Goal: Information Seeking & Learning: Learn about a topic

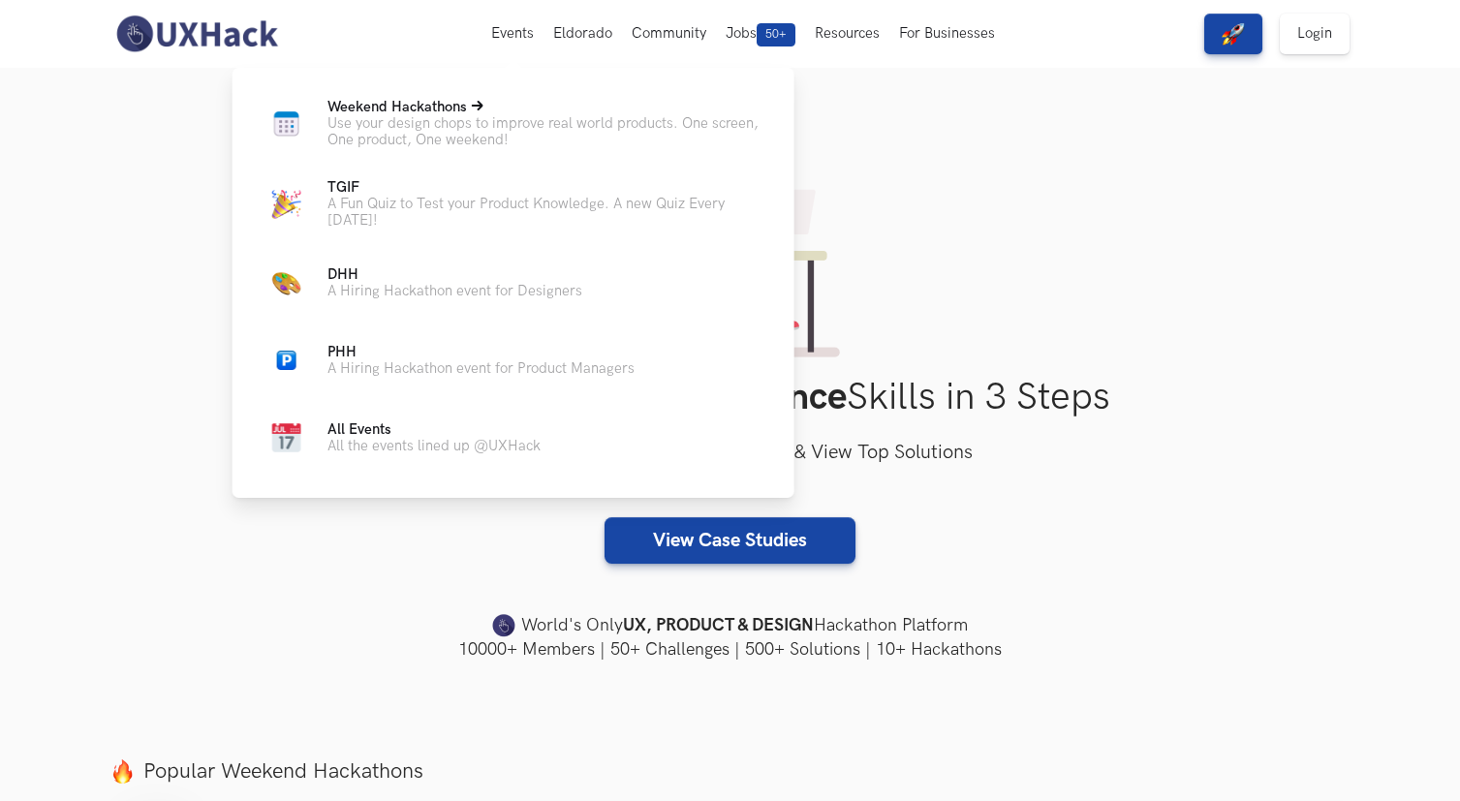
click at [484, 111] on p "Weekend Hackathons Live" at bounding box center [546, 107] width 436 height 16
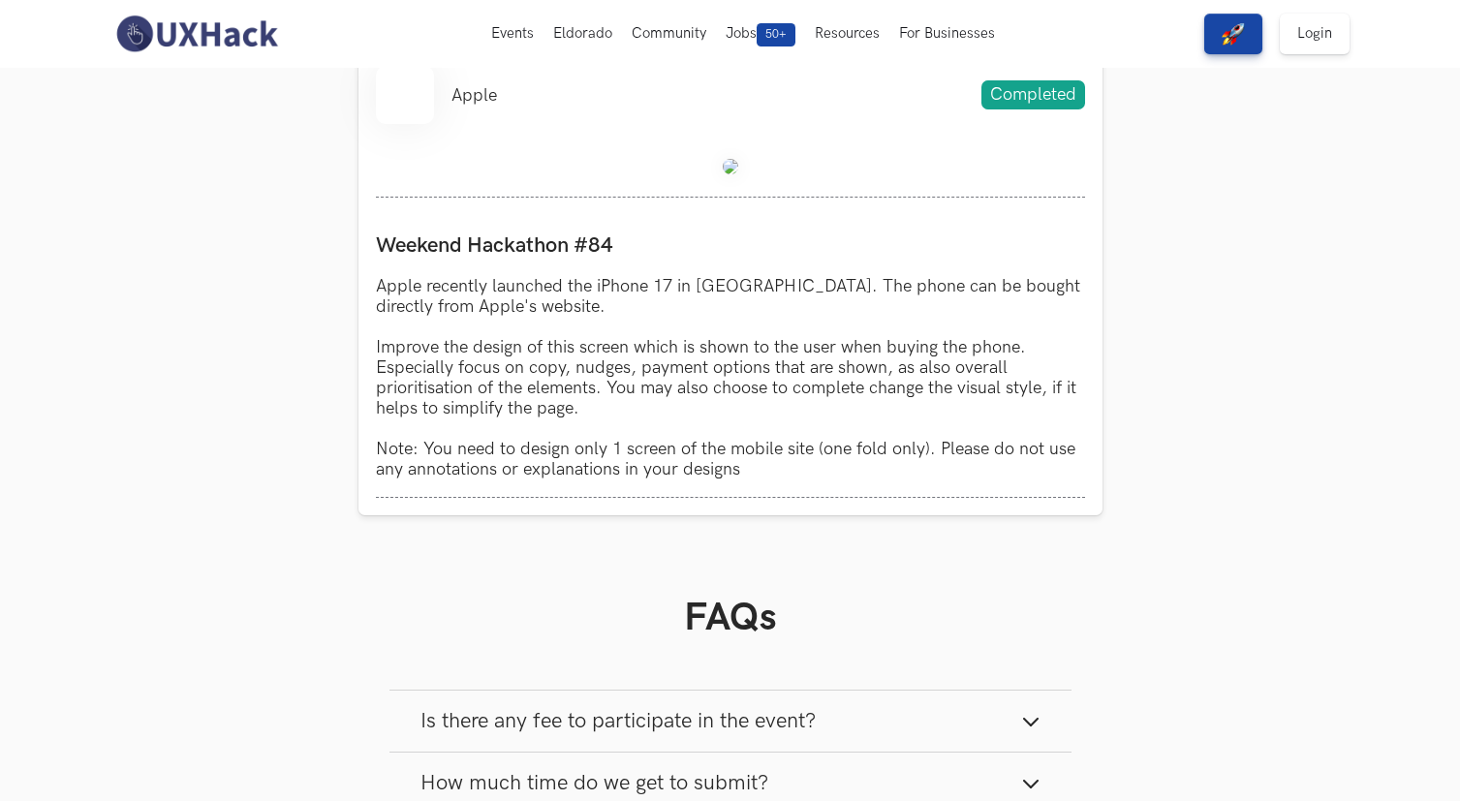
scroll to position [634, 0]
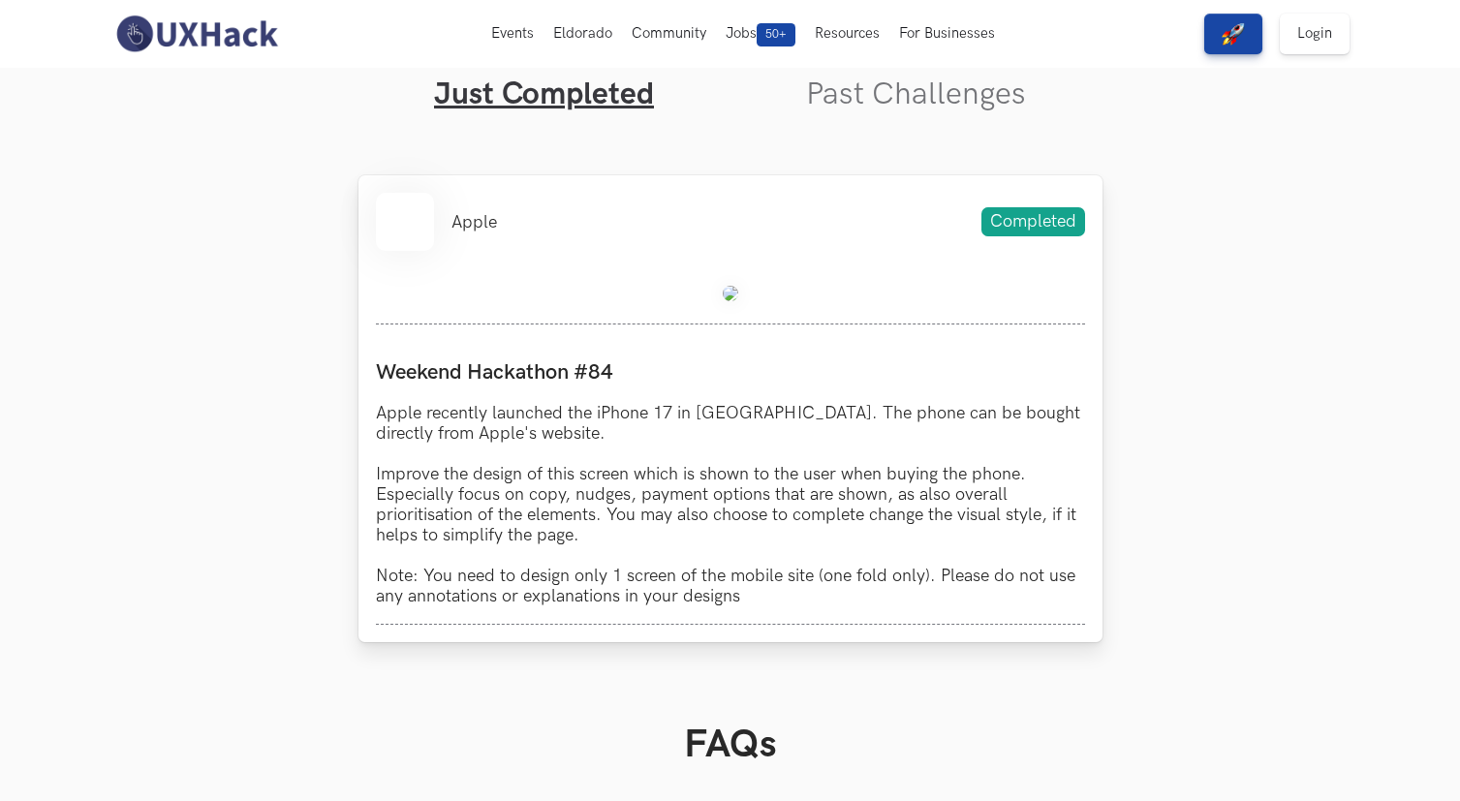
click at [1030, 227] on span "Completed" at bounding box center [1034, 221] width 104 height 29
click at [607, 255] on div "Apple Completed Weekend Hackathon #84 Apple recently launched the iPhone 17 in …" at bounding box center [731, 408] width 744 height 467
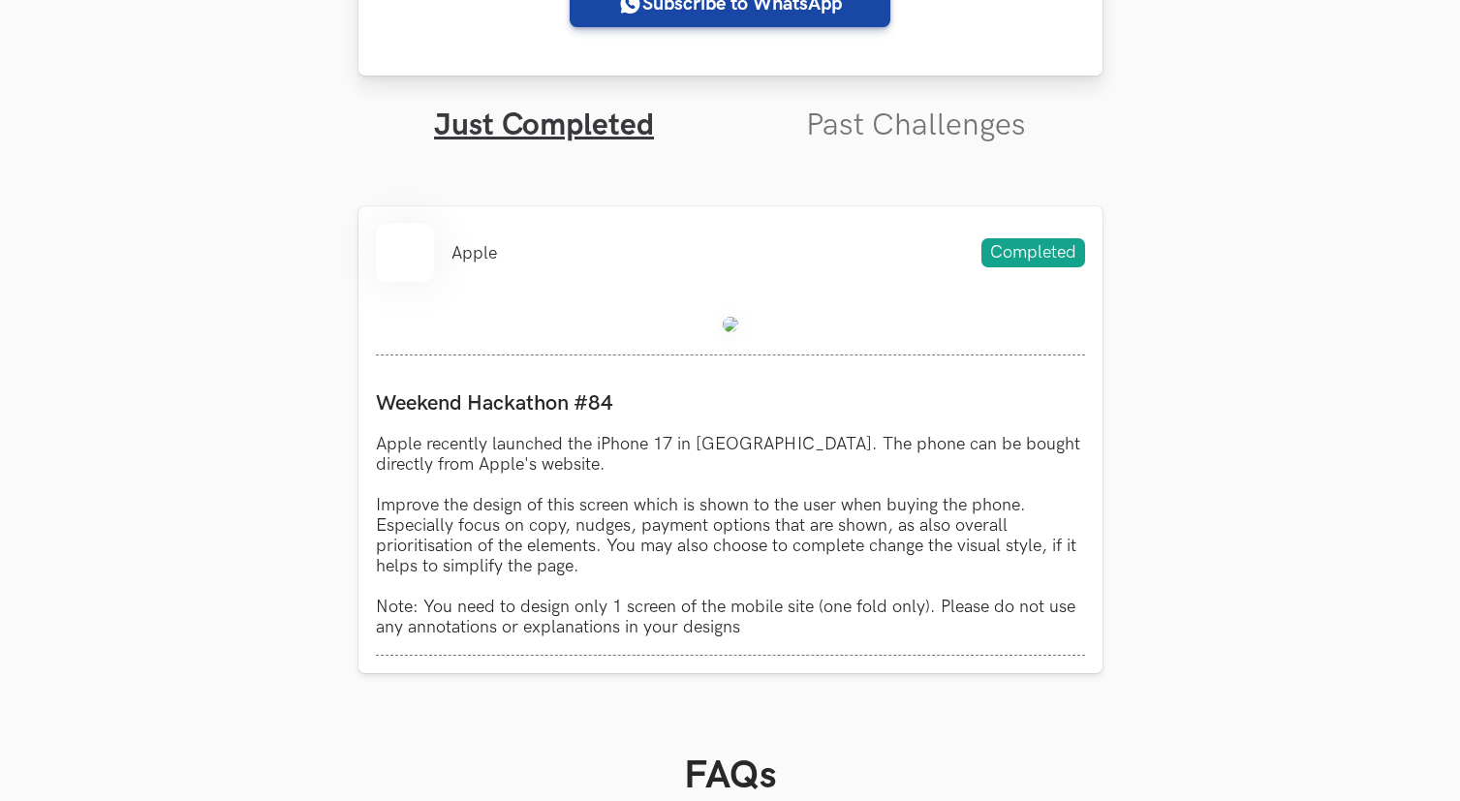
scroll to position [607, 0]
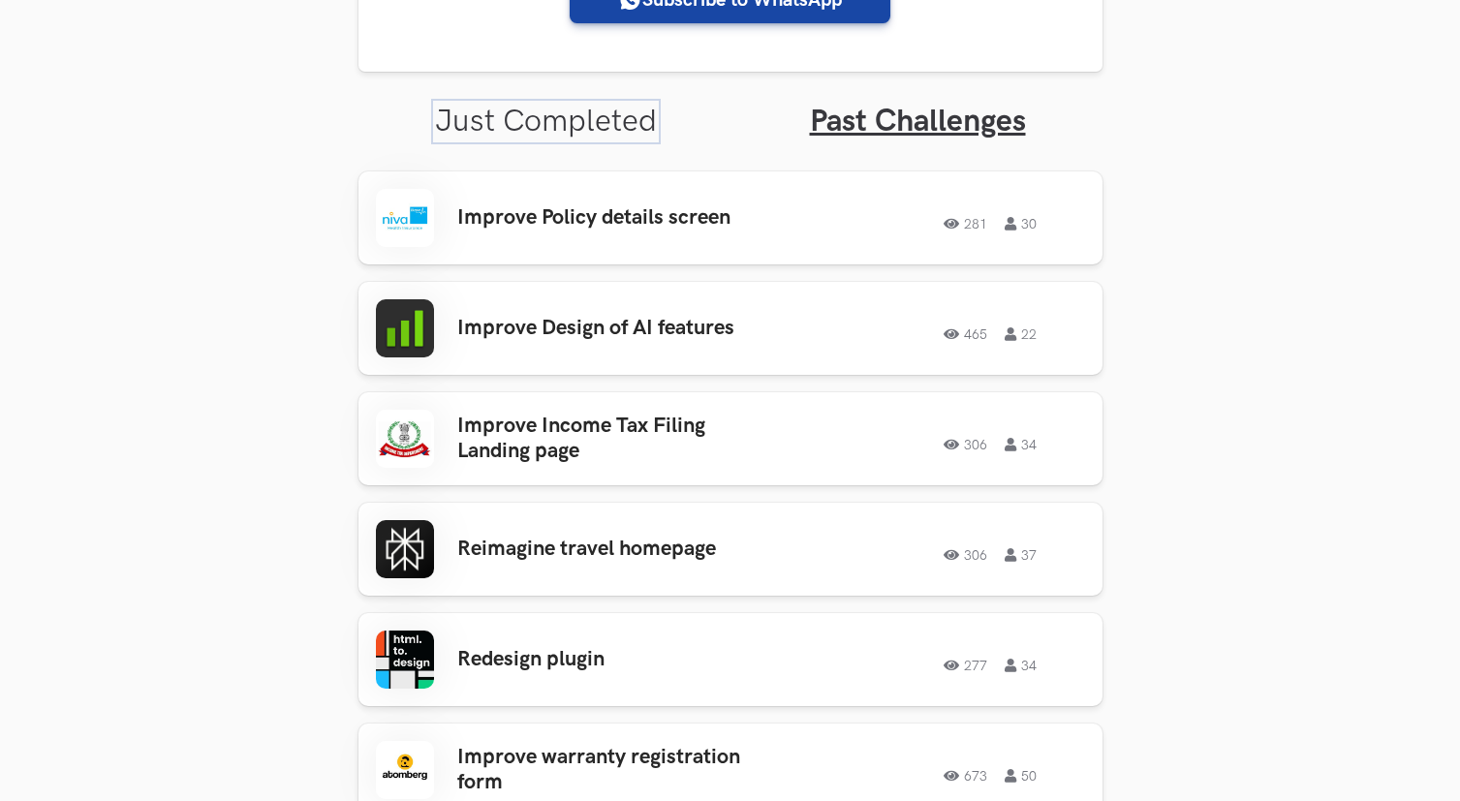
click at [611, 126] on link "Just Completed" at bounding box center [546, 122] width 222 height 38
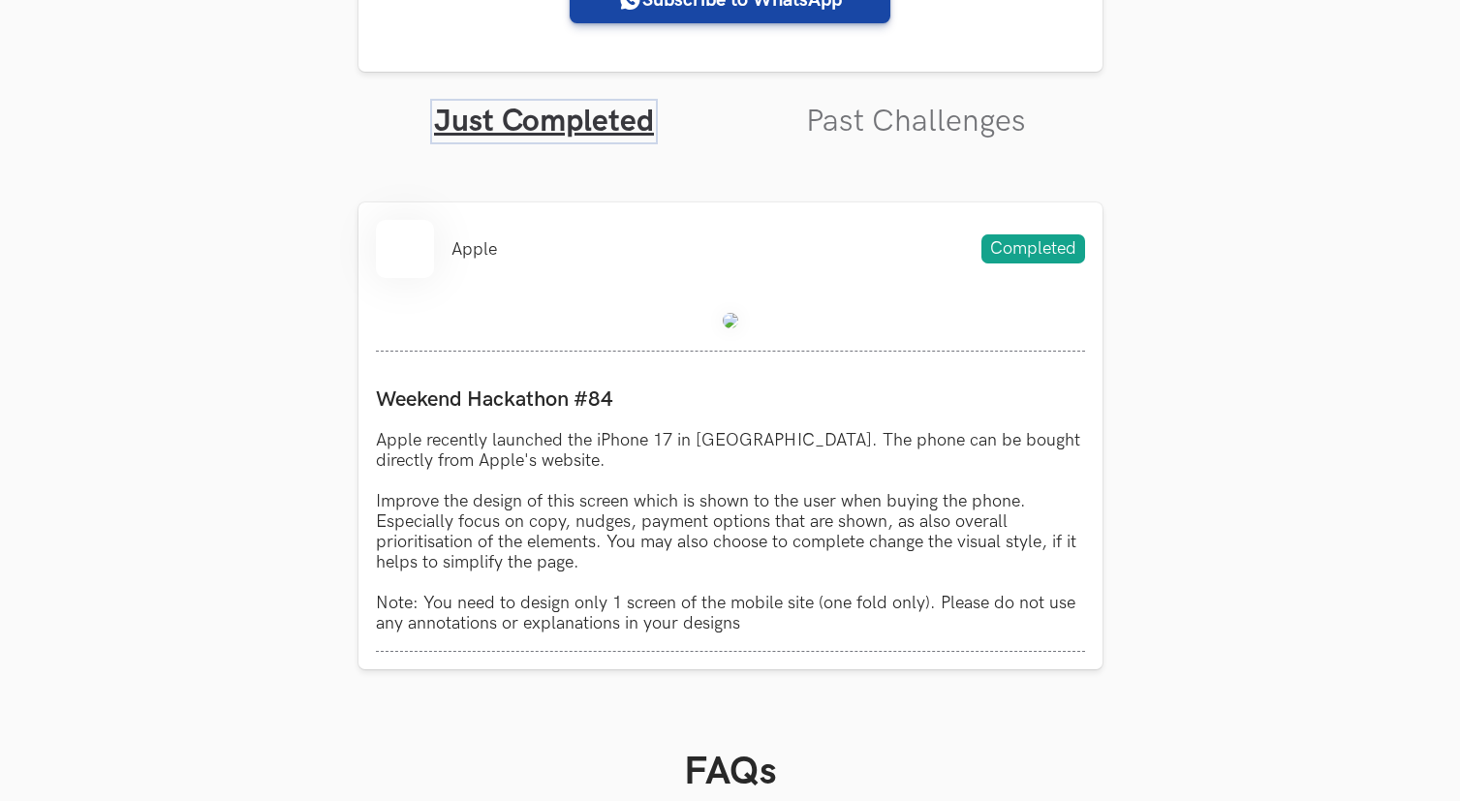
click at [535, 131] on link "Just Completed" at bounding box center [544, 122] width 220 height 38
click at [454, 269] on ul "Apple" at bounding box center [436, 249] width 121 height 58
click at [874, 117] on link "Past Challenges" at bounding box center [916, 122] width 220 height 38
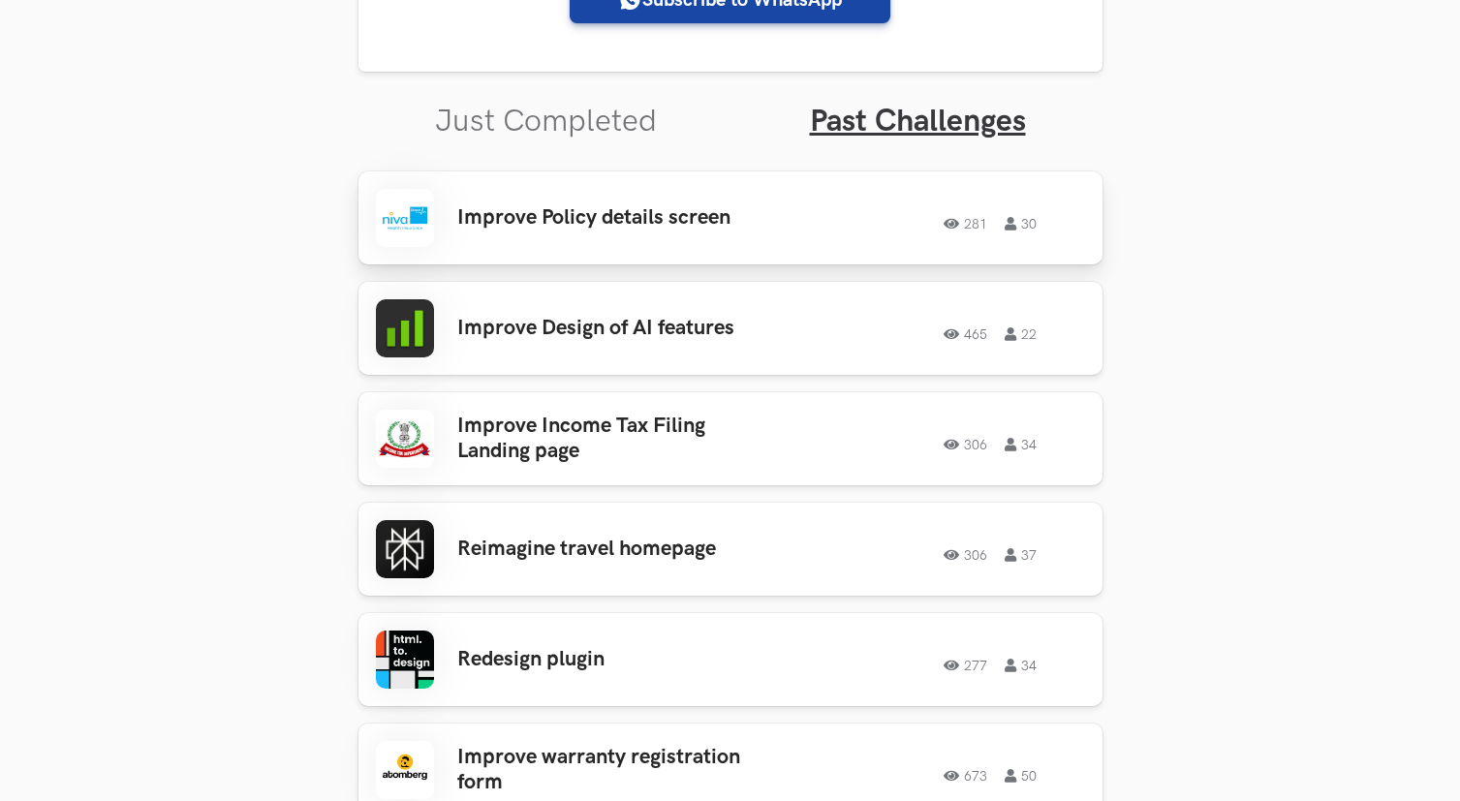
click at [637, 211] on h3 "Improve Policy details screen" at bounding box center [608, 217] width 302 height 25
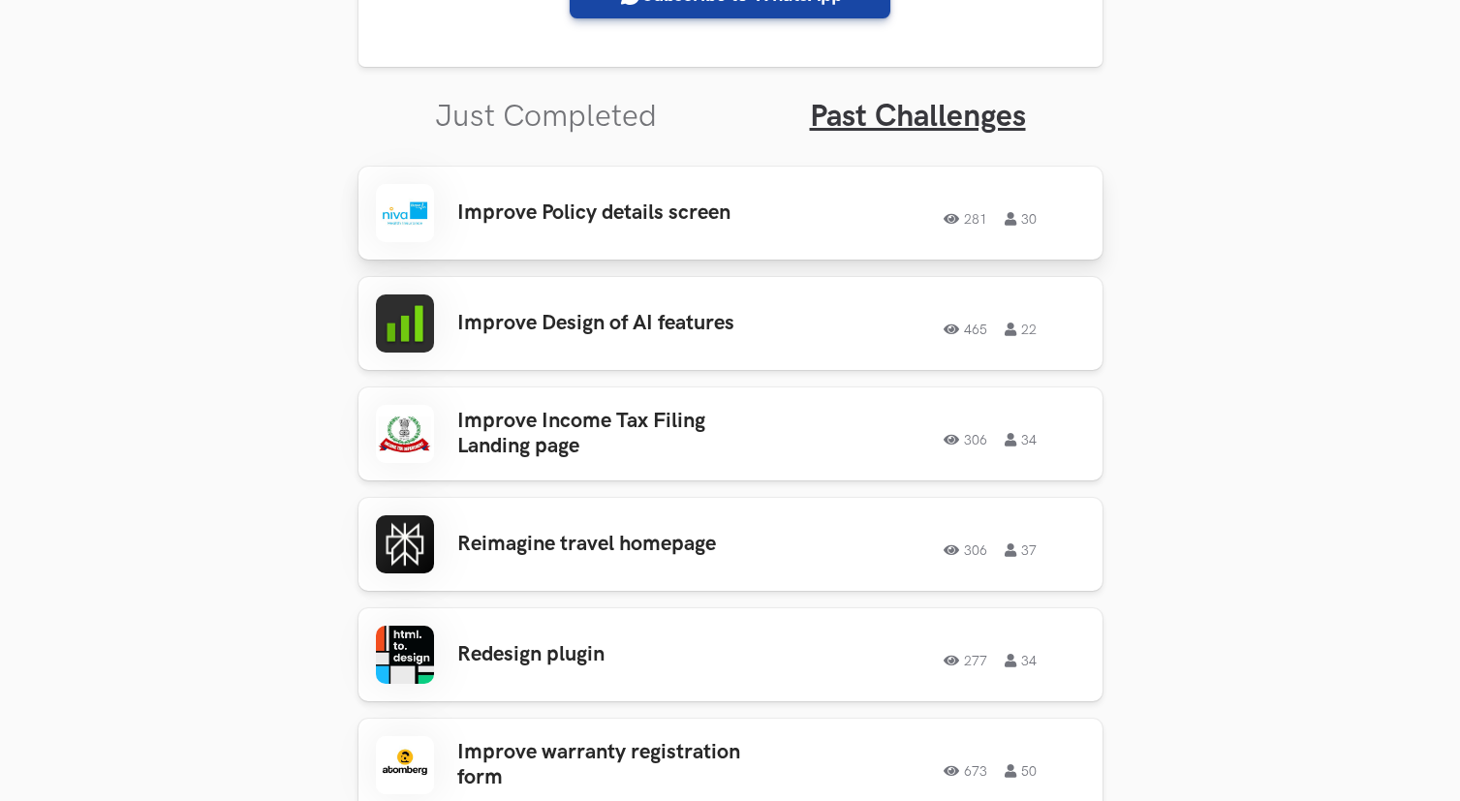
click at [724, 193] on div "Improve Policy details screen 281 30 281 30" at bounding box center [730, 213] width 709 height 58
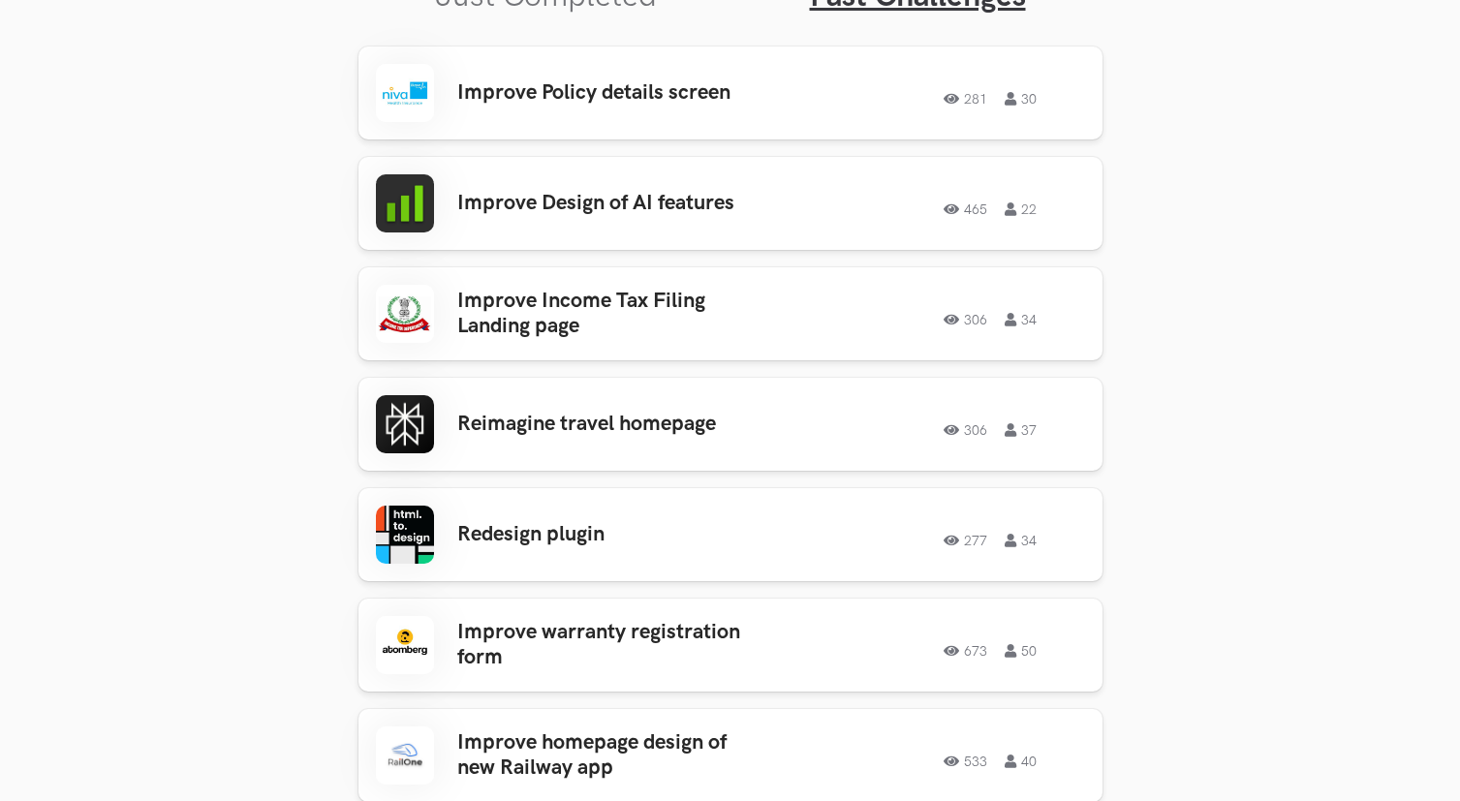
scroll to position [798, 0]
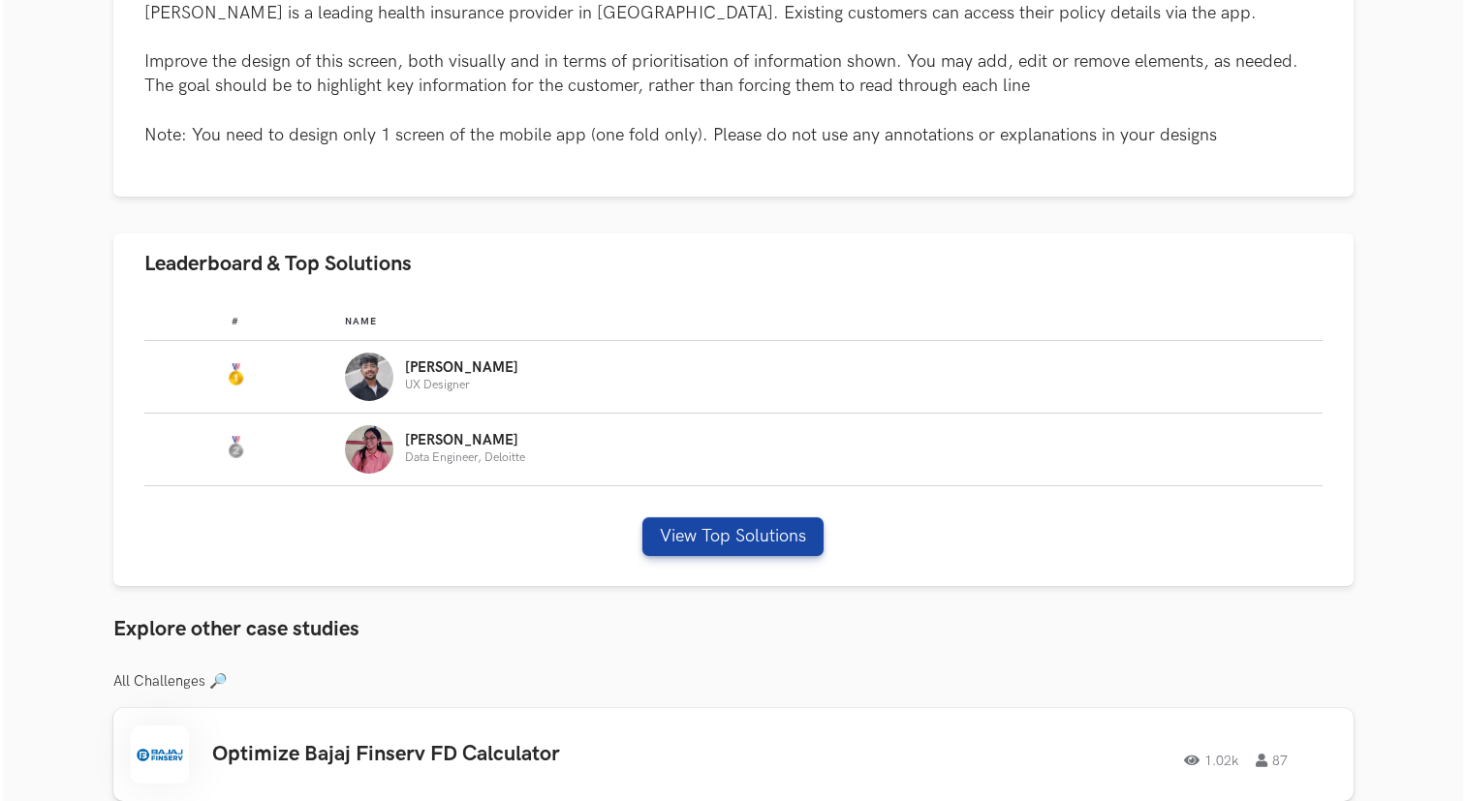
scroll to position [963, 0]
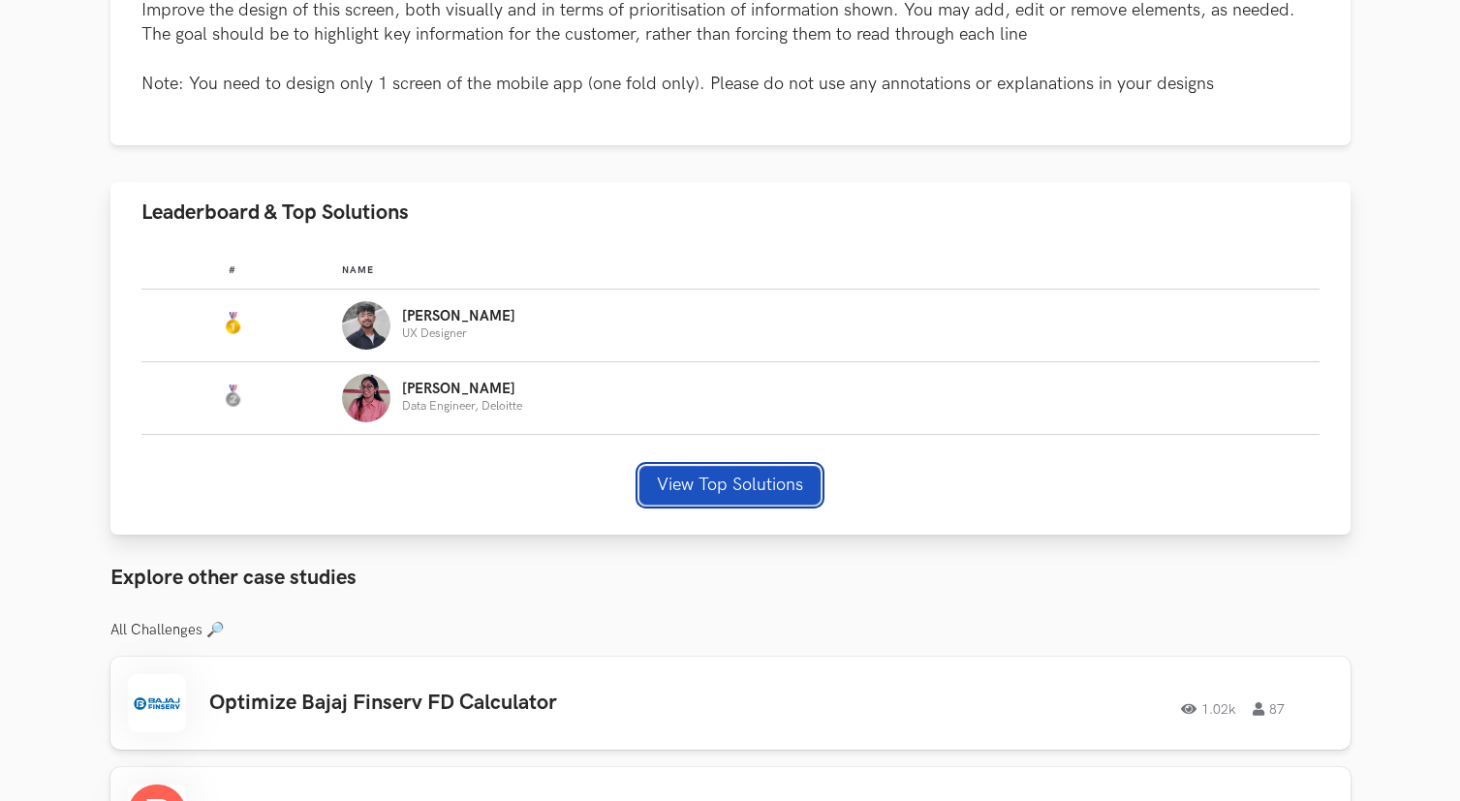
click at [736, 490] on button "View Top Solutions" at bounding box center [730, 485] width 181 height 39
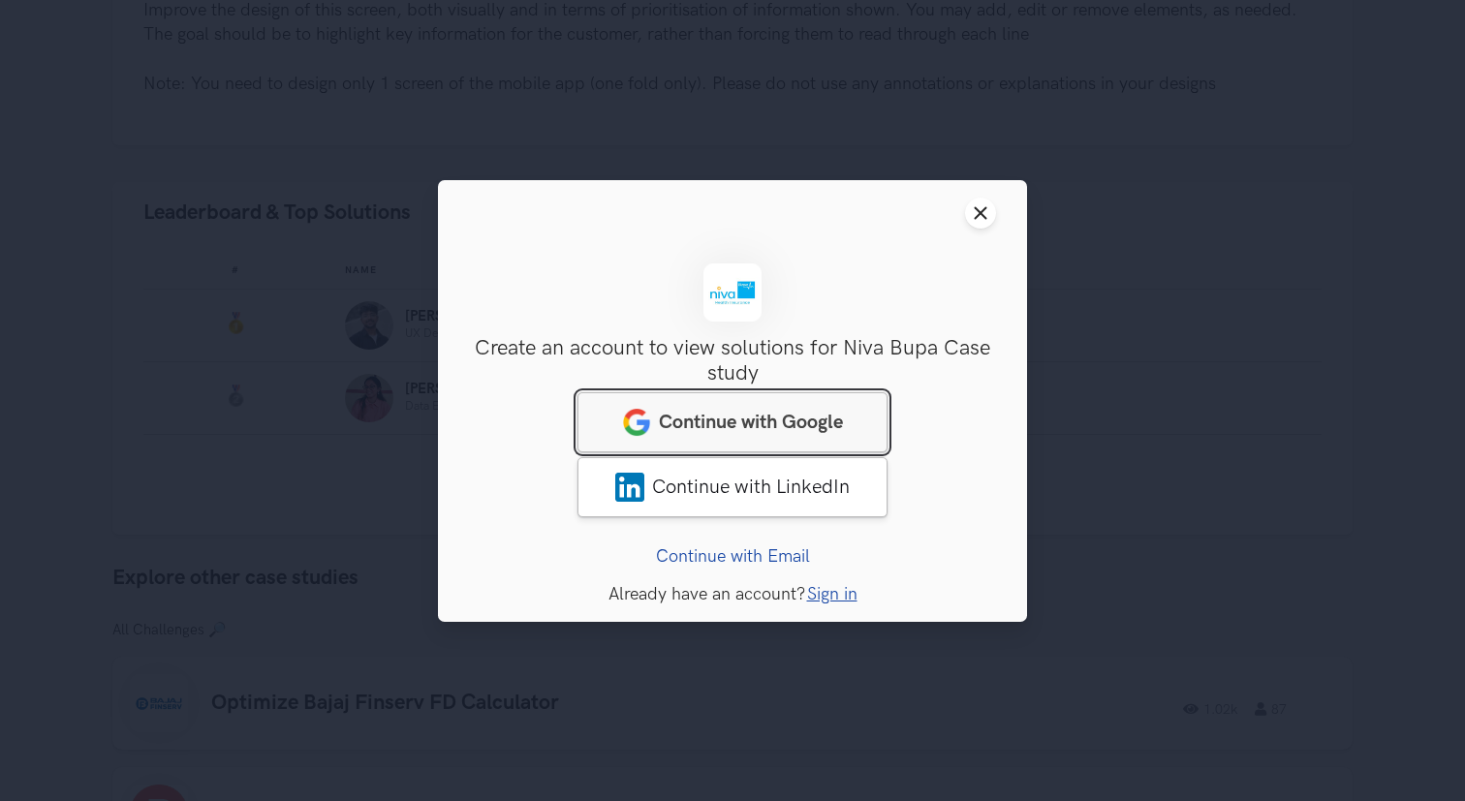
click at [799, 440] on link "Continue with Google" at bounding box center [733, 421] width 310 height 60
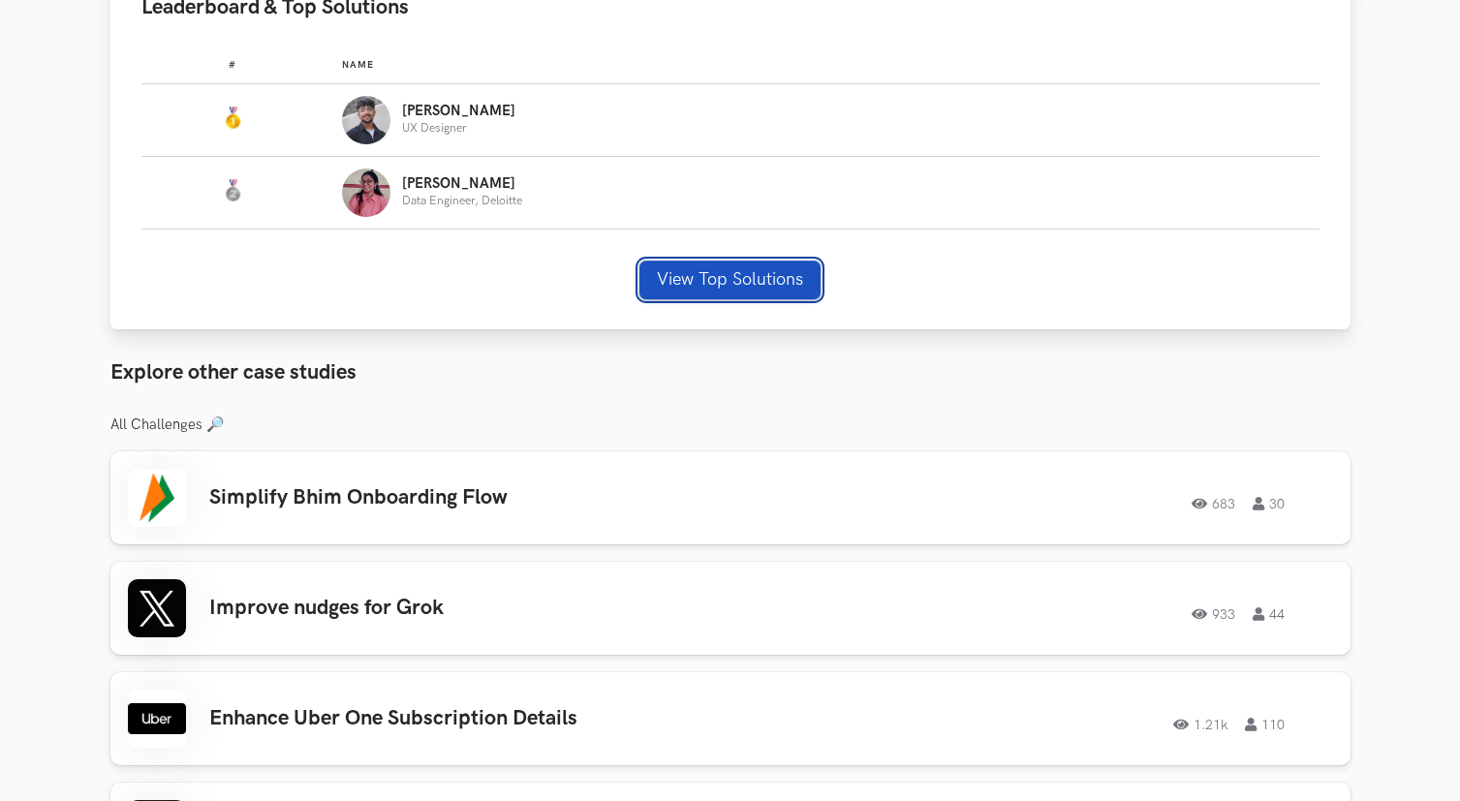
click at [755, 263] on button "View Top Solutions" at bounding box center [730, 280] width 181 height 39
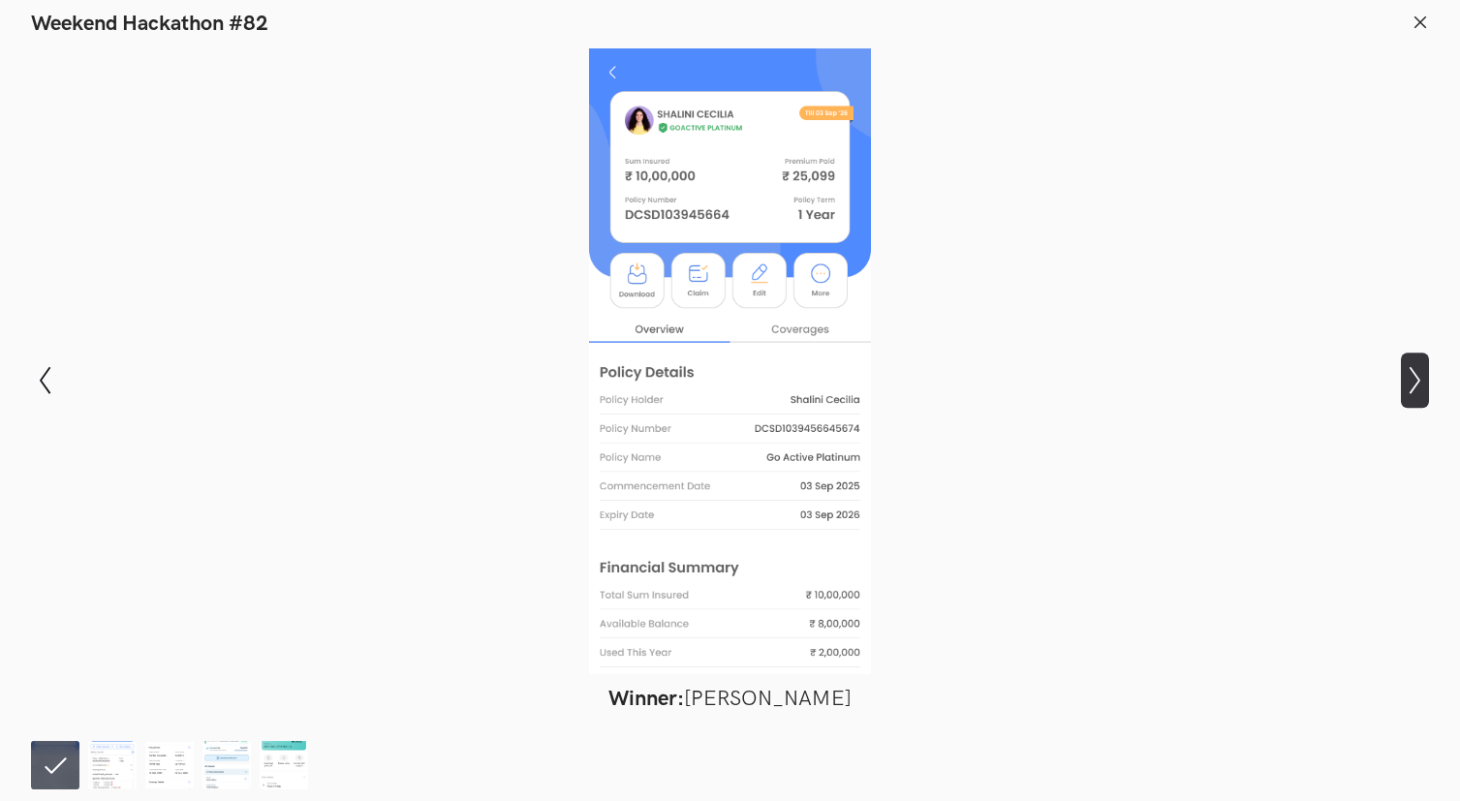
click at [1419, 390] on icon "Show next slide" at bounding box center [1415, 380] width 28 height 28
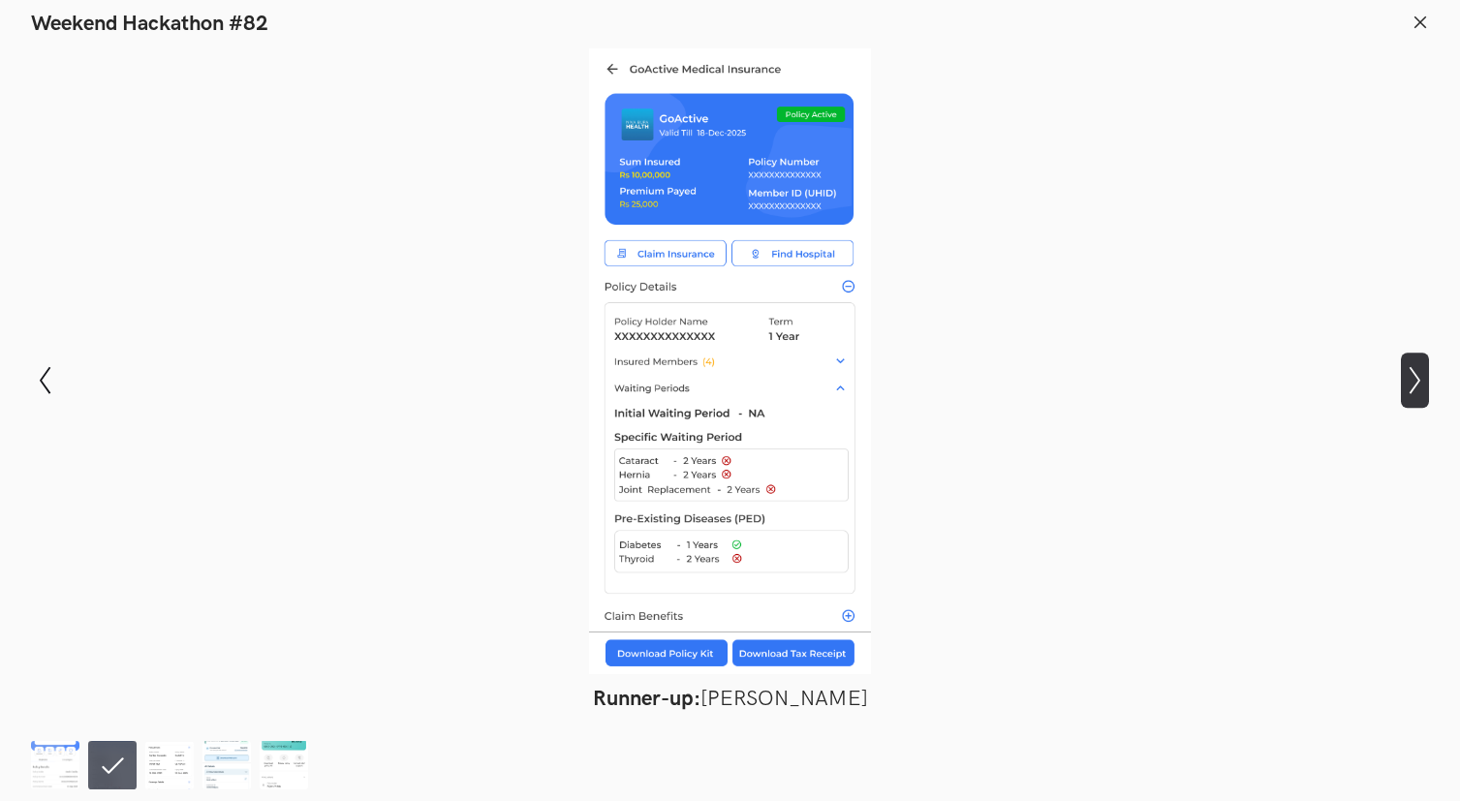
click at [1419, 390] on icon "Show next slide" at bounding box center [1415, 380] width 28 height 28
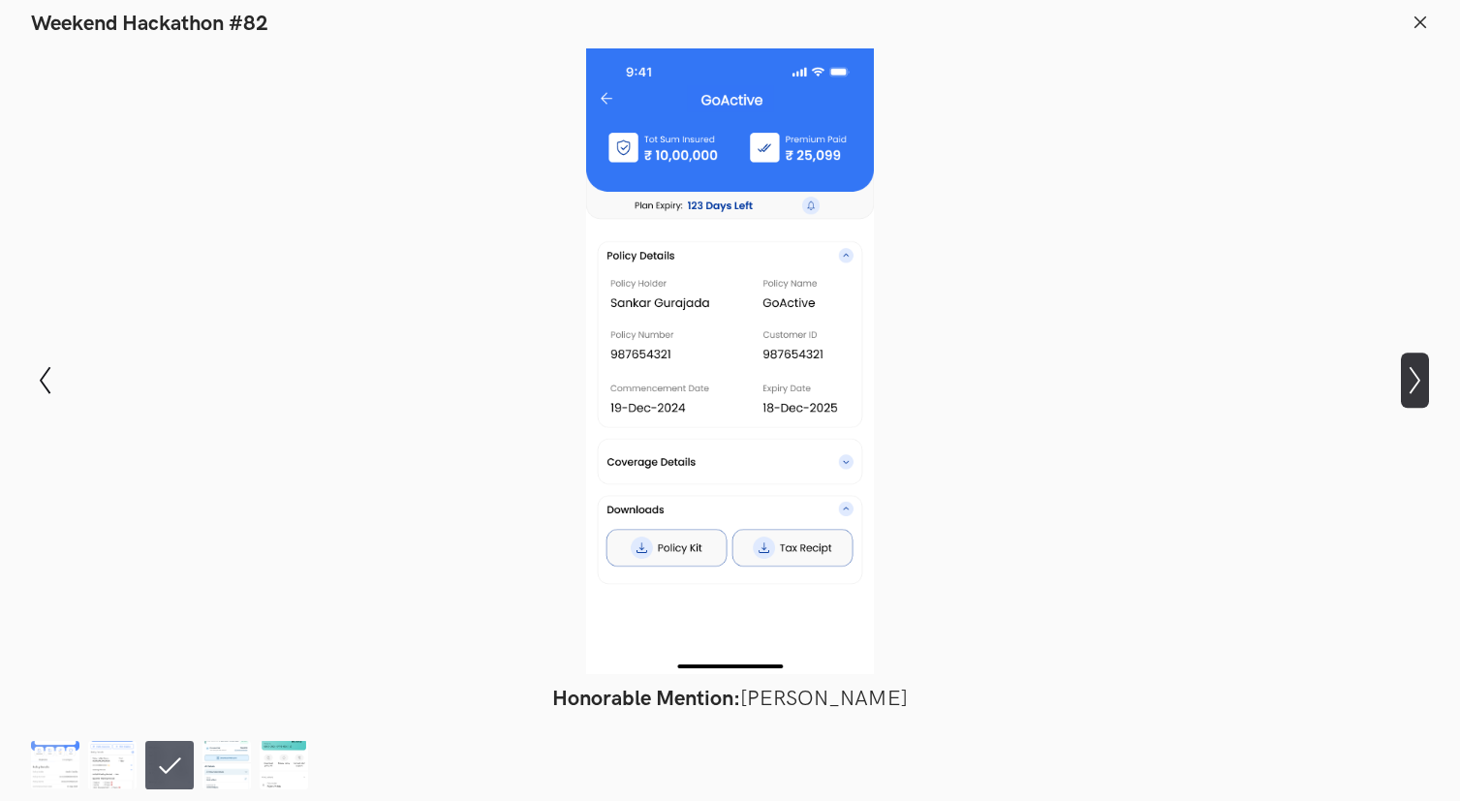
click at [1419, 390] on icon "Show next slide" at bounding box center [1415, 380] width 28 height 28
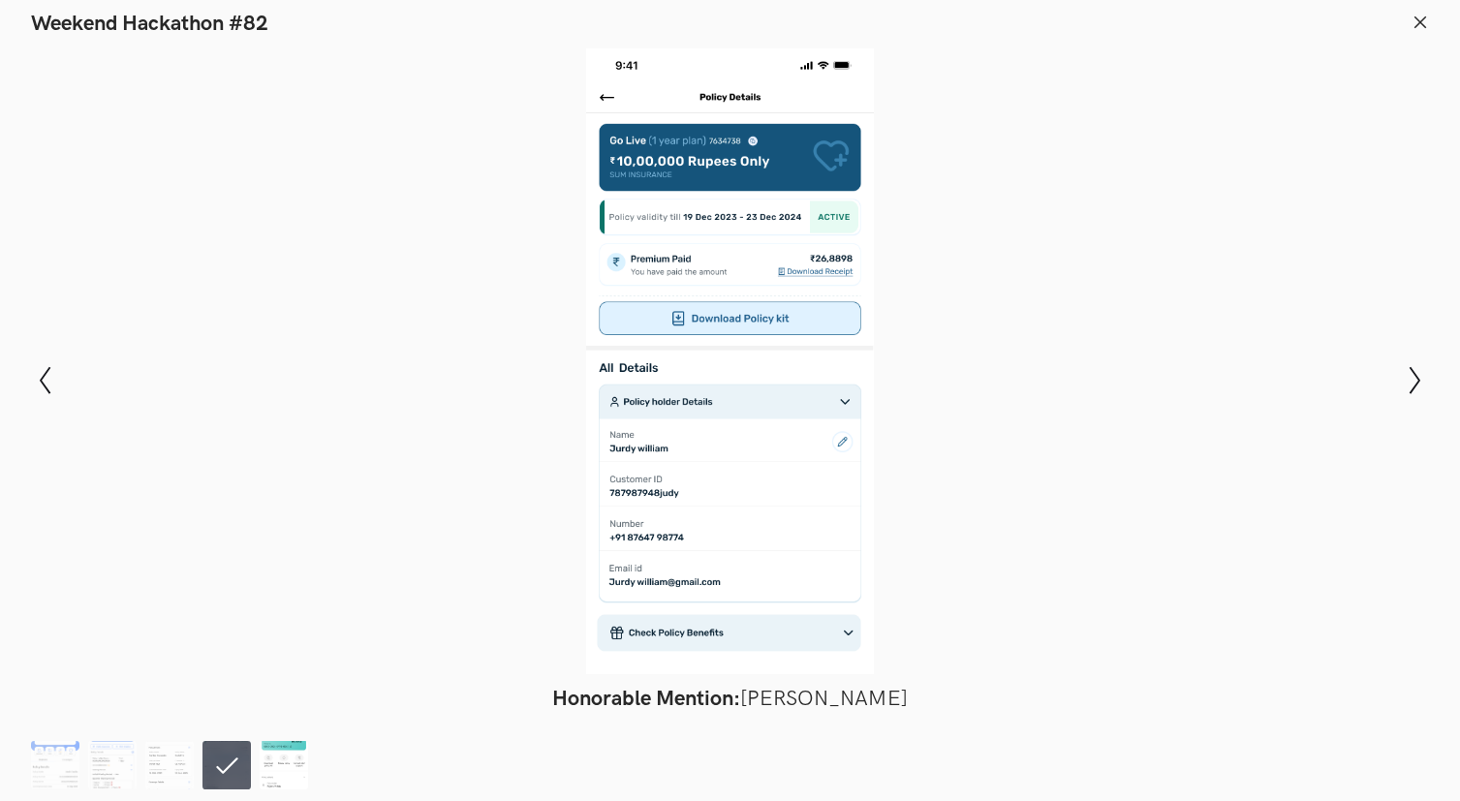
click at [282, 763] on img at bounding box center [284, 765] width 48 height 48
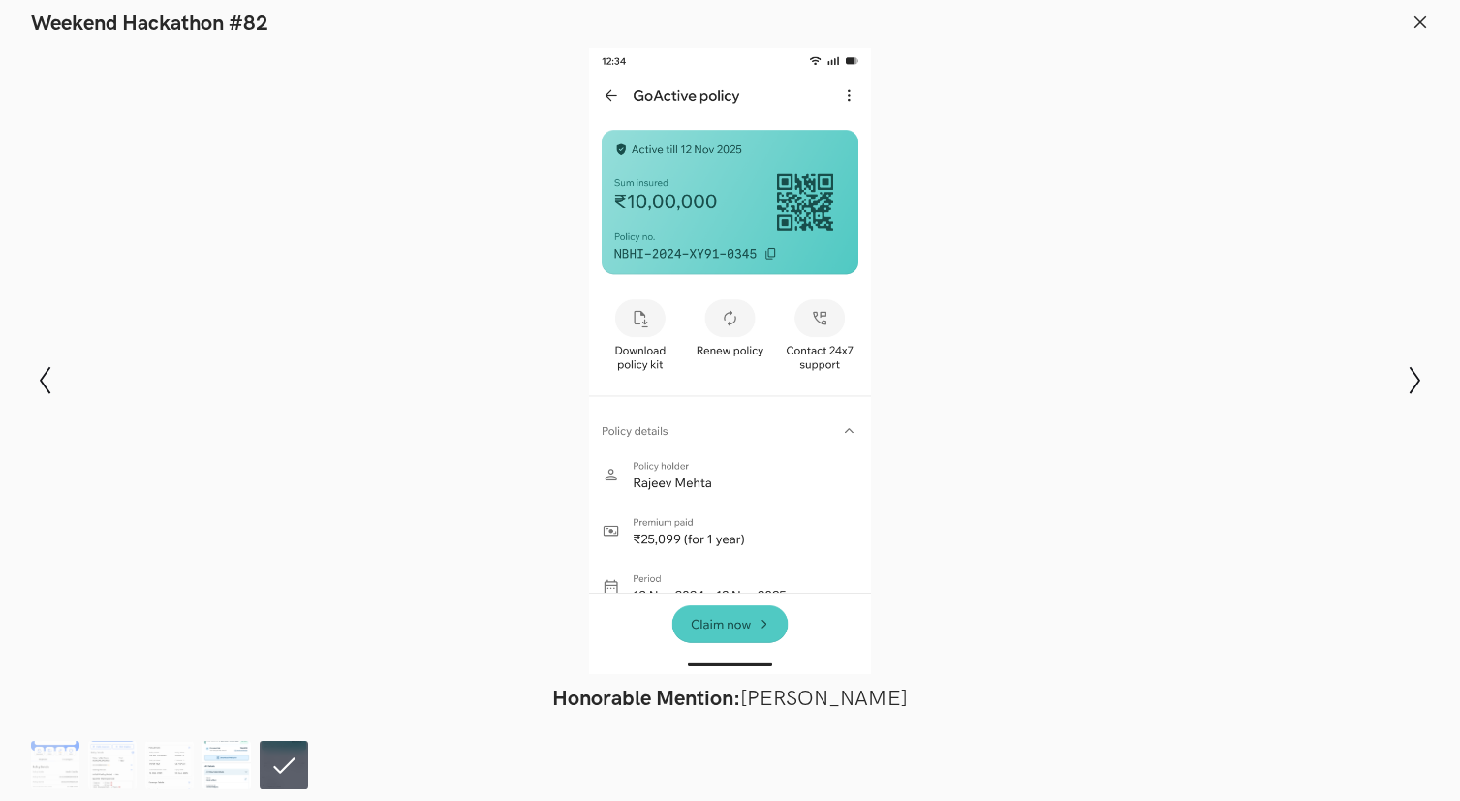
click at [237, 767] on img at bounding box center [227, 765] width 48 height 48
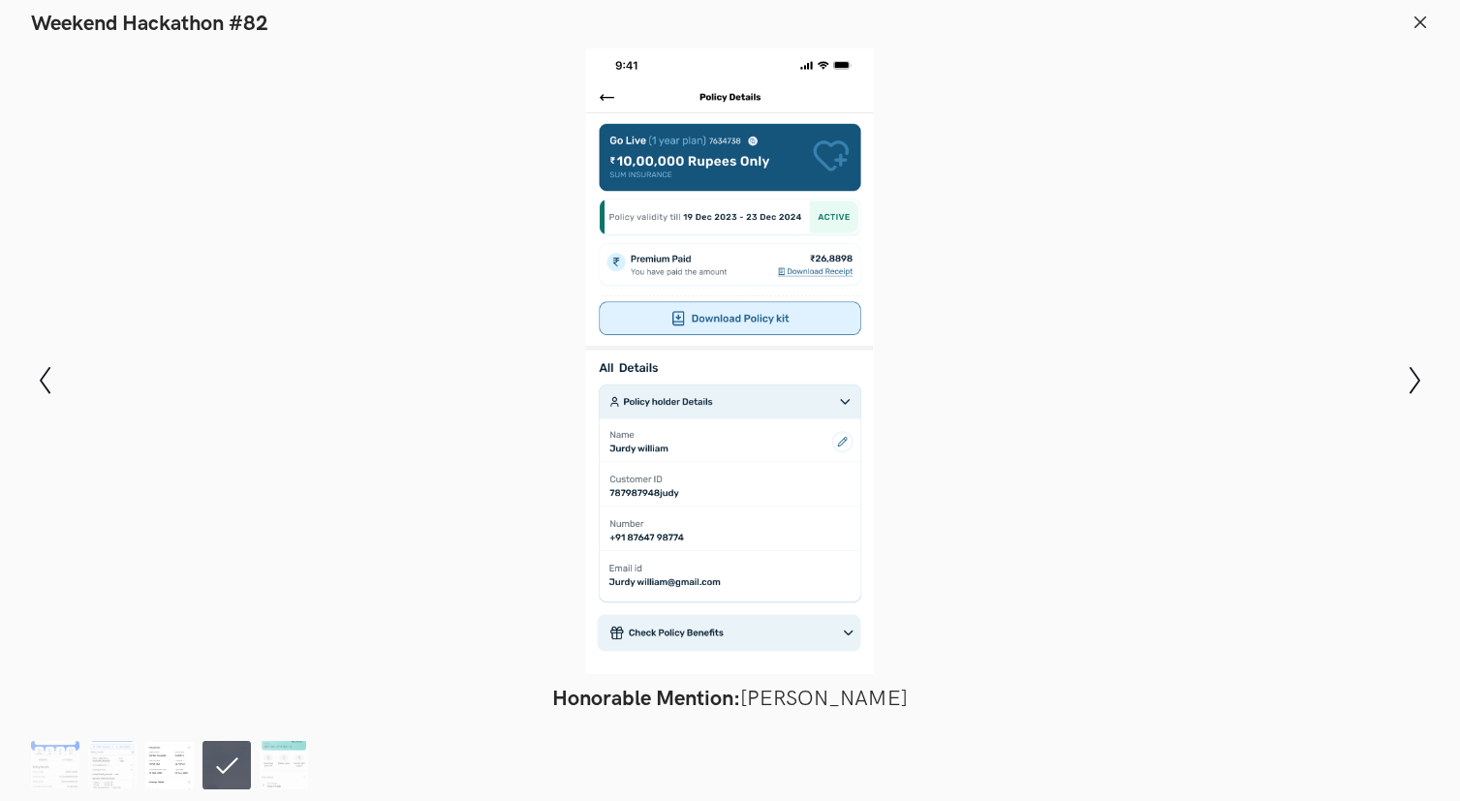
scroll to position [1184, 0]
click at [157, 766] on img at bounding box center [169, 765] width 48 height 48
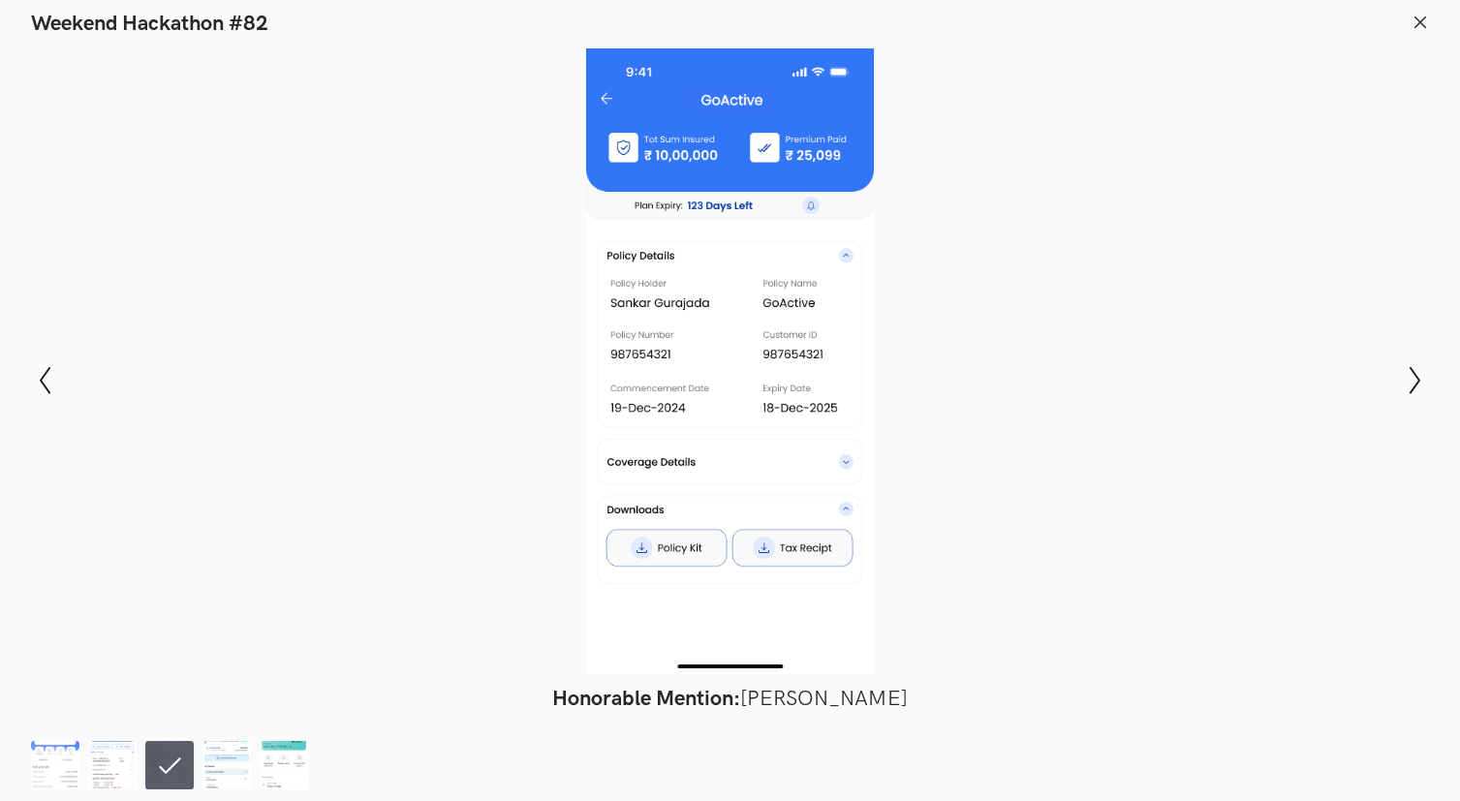
scroll to position [1877, 0]
